Goal: Download file/media

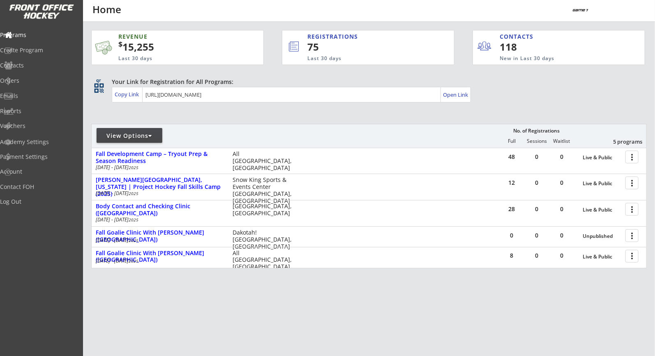
scroll to position [7, 0]
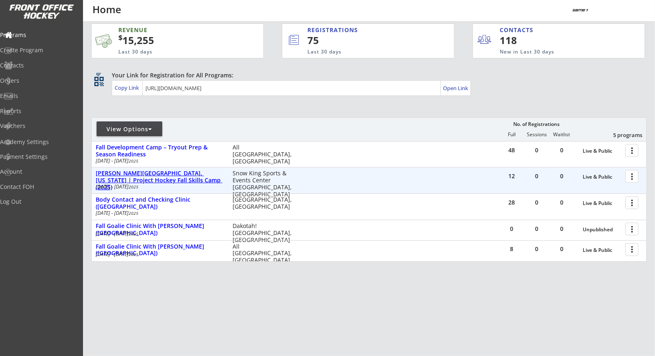
click at [153, 180] on div "Jackson Hole, Wyoming | Project Hockey Fall Skills Camp (2025)" at bounding box center [160, 180] width 128 height 21
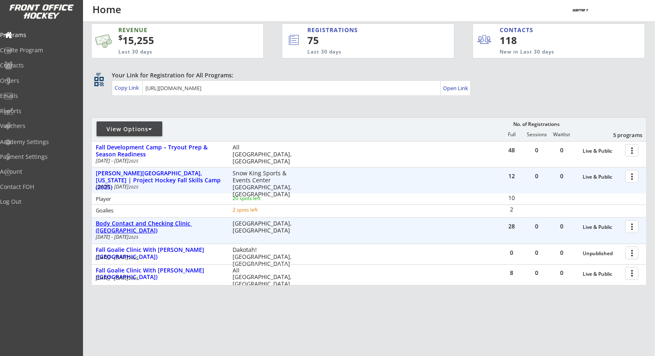
click at [138, 225] on div "Body Contact and Checking Clinic (La Crescent, MN)" at bounding box center [160, 227] width 128 height 14
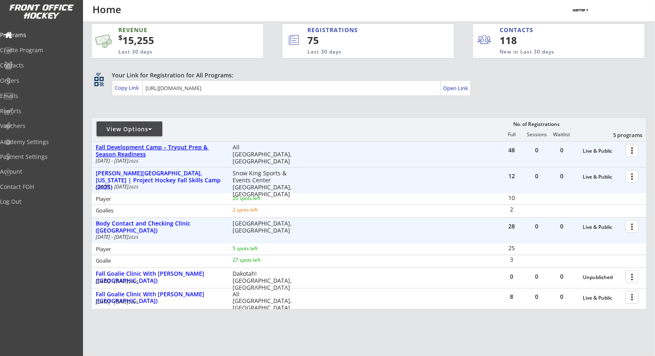
click at [138, 145] on div "Fall Development Camp – Tryout Prep & Season Readiness" at bounding box center [160, 151] width 128 height 14
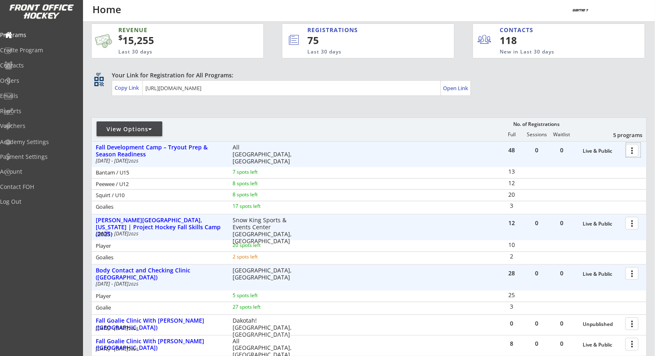
click at [635, 148] on div at bounding box center [634, 150] width 14 height 14
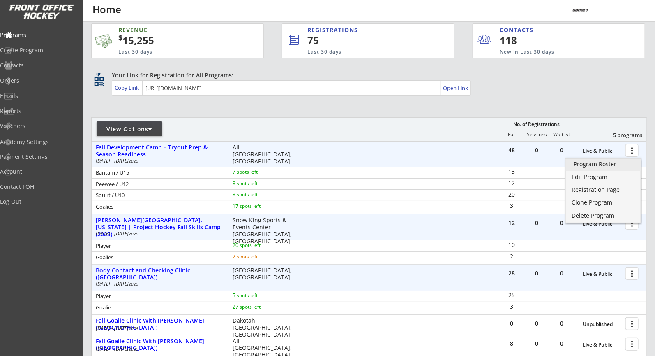
click at [608, 163] on div "Program Roster" at bounding box center [603, 164] width 59 height 6
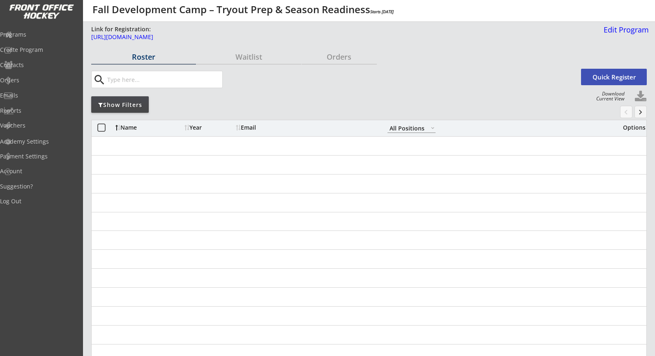
select select ""All Positions""
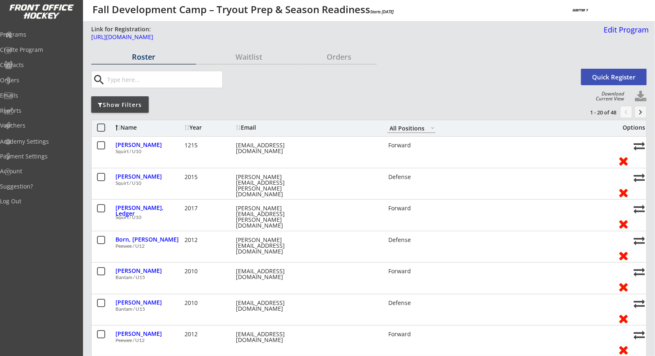
click at [643, 96] on button at bounding box center [641, 96] width 12 height 12
select select ""Player Info""
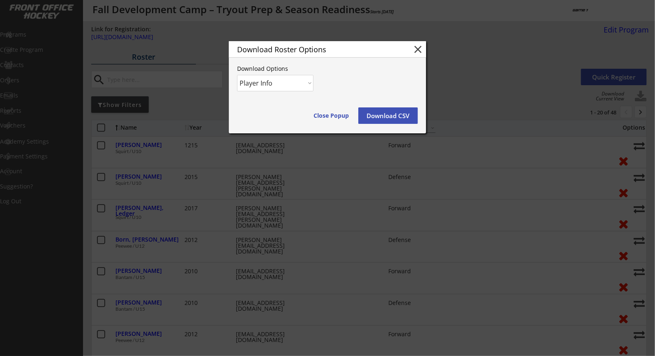
click at [393, 113] on button "Download CSV" at bounding box center [388, 115] width 60 height 16
